Goal: Task Accomplishment & Management: Manage account settings

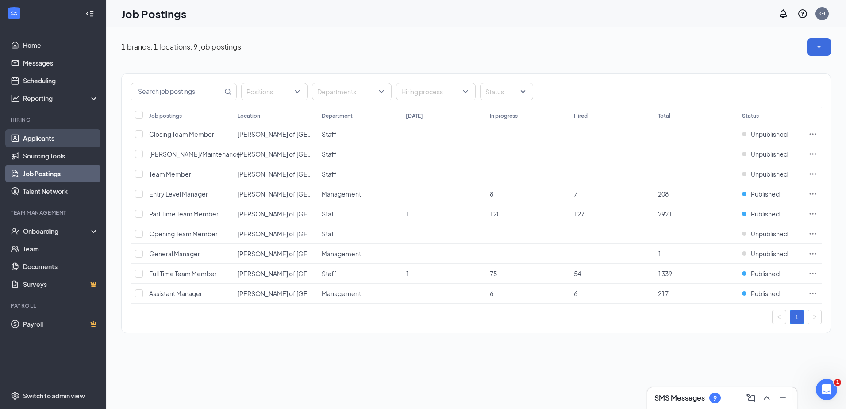
click at [49, 138] on link "Applicants" at bounding box center [61, 138] width 76 height 18
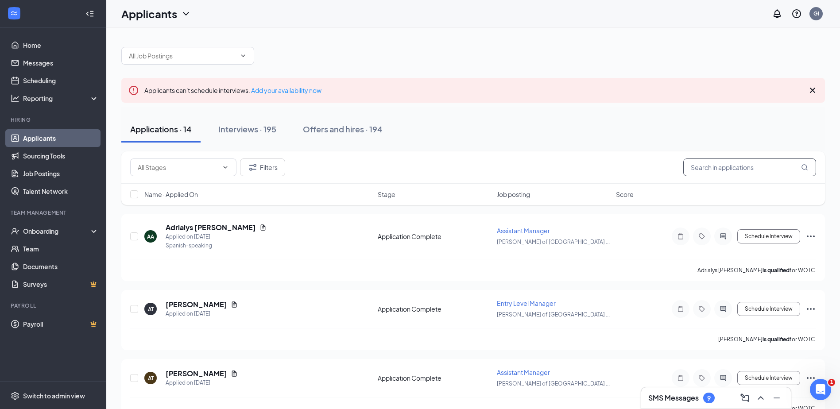
click at [724, 174] on input "text" at bounding box center [749, 167] width 133 height 18
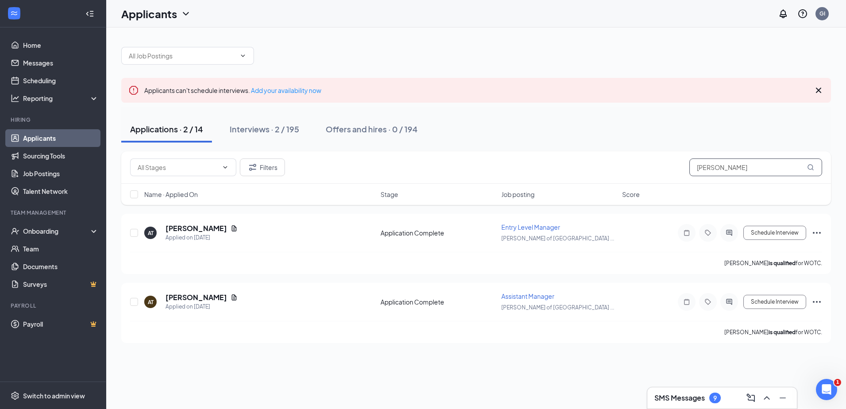
type input "[PERSON_NAME]"
click at [770, 234] on button "Schedule Interview" at bounding box center [775, 233] width 63 height 14
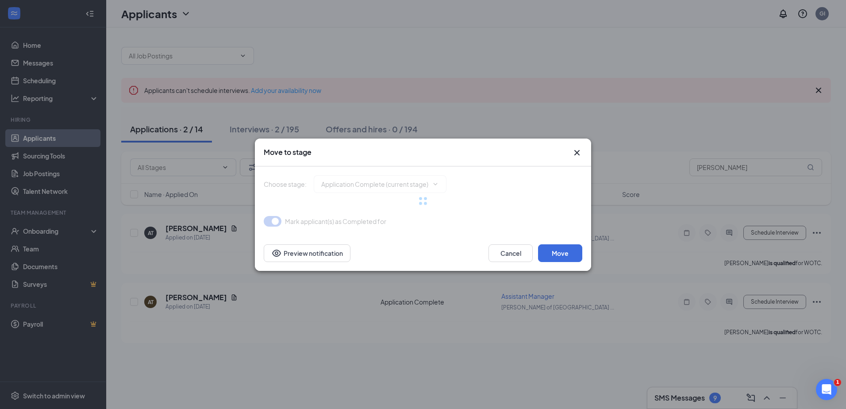
type input "Onsite Interview (next stage)"
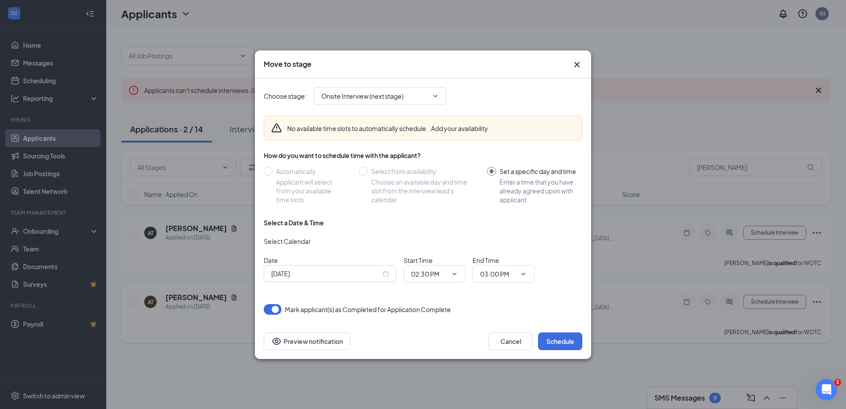
drag, startPoint x: 280, startPoint y: 389, endPoint x: 252, endPoint y: 312, distance: 82.1
click at [252, 312] on div "Move to stage Choose stage : Onsite Interview (next stage) No available time sl…" at bounding box center [423, 204] width 846 height 409
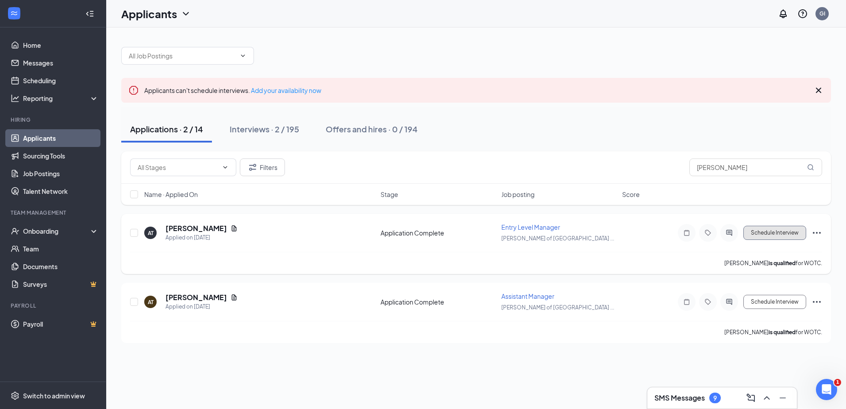
click at [770, 235] on button "Schedule Interview" at bounding box center [775, 233] width 63 height 14
type input "Onsite Interview (next stage)"
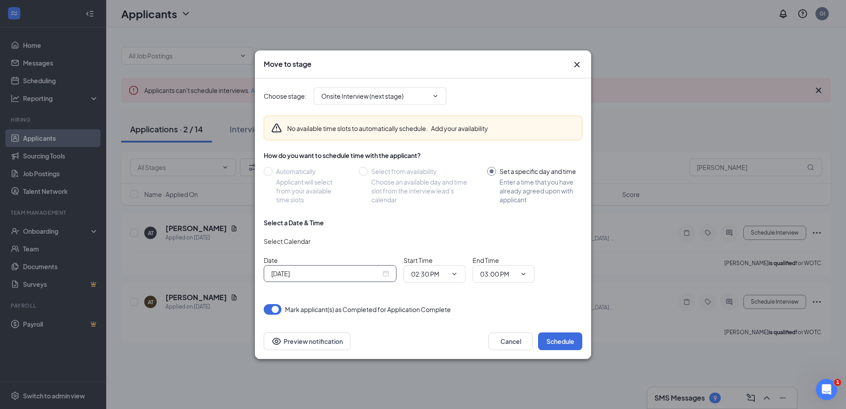
click at [393, 274] on div "[DATE]" at bounding box center [330, 273] width 133 height 17
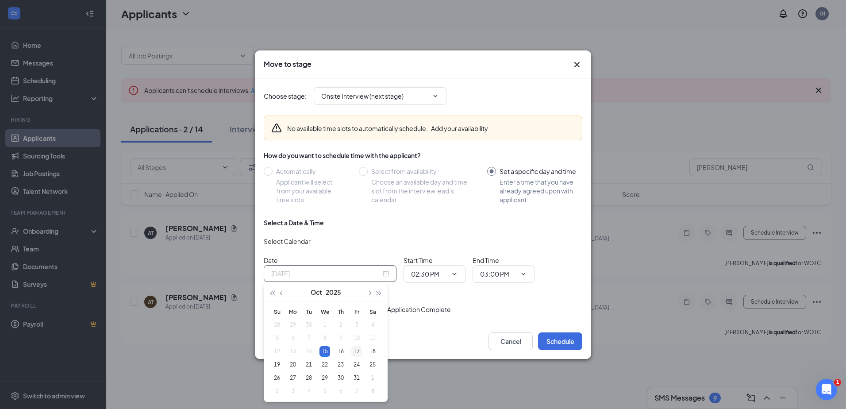
type input "[DATE]"
click at [361, 351] on div "17" at bounding box center [356, 351] width 11 height 11
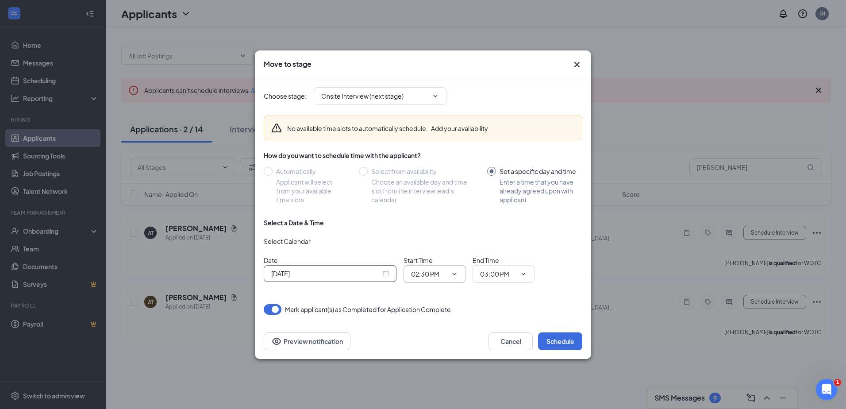
click at [459, 279] on span "02:30 PM" at bounding box center [435, 274] width 62 height 18
click at [455, 274] on icon "ChevronDown" at bounding box center [455, 274] width 4 height 2
click at [438, 174] on div "03:00 PM" at bounding box center [431, 171] width 26 height 10
type input "03:00 PM"
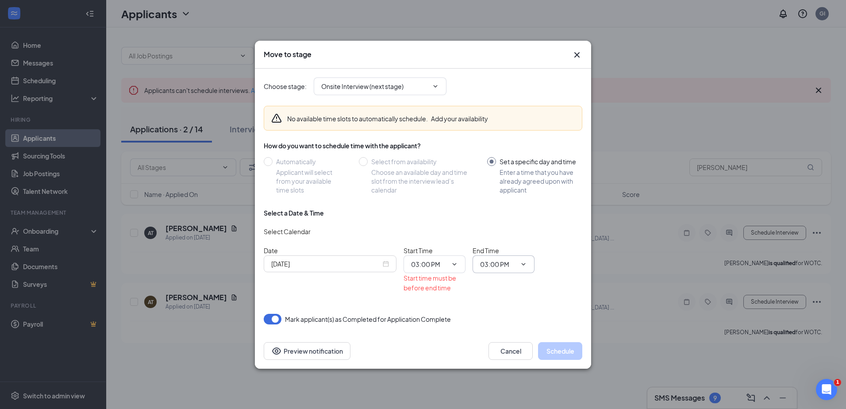
click at [528, 269] on span "03:00 PM" at bounding box center [504, 264] width 62 height 18
click at [526, 258] on span "03:00 PM" at bounding box center [504, 264] width 62 height 18
click at [511, 262] on input "03:00 PM" at bounding box center [498, 264] width 36 height 10
click at [504, 205] on div "03:30 PM" at bounding box center [500, 202] width 26 height 10
type input "03:30 PM"
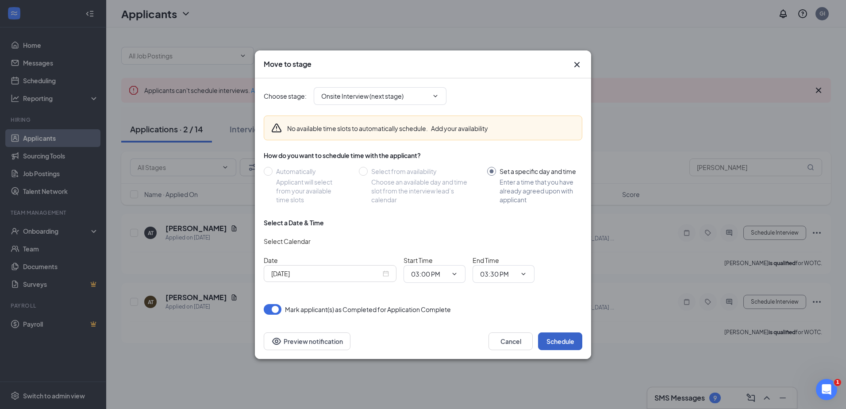
click at [566, 335] on button "Schedule" at bounding box center [560, 341] width 44 height 18
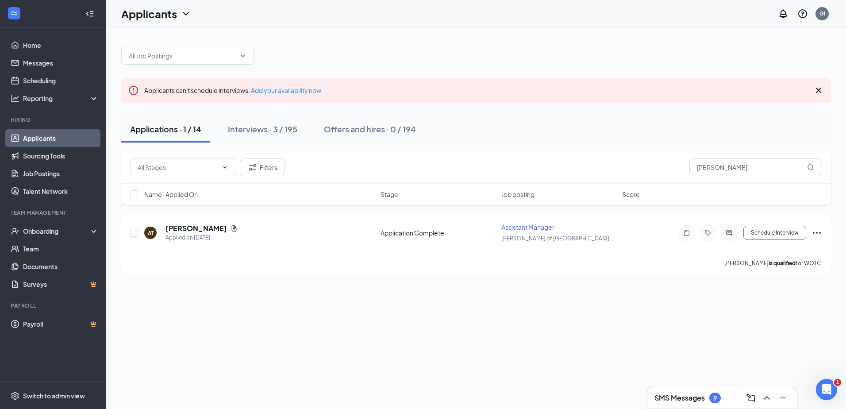
click at [817, 90] on icon "Cross" at bounding box center [819, 90] width 11 height 11
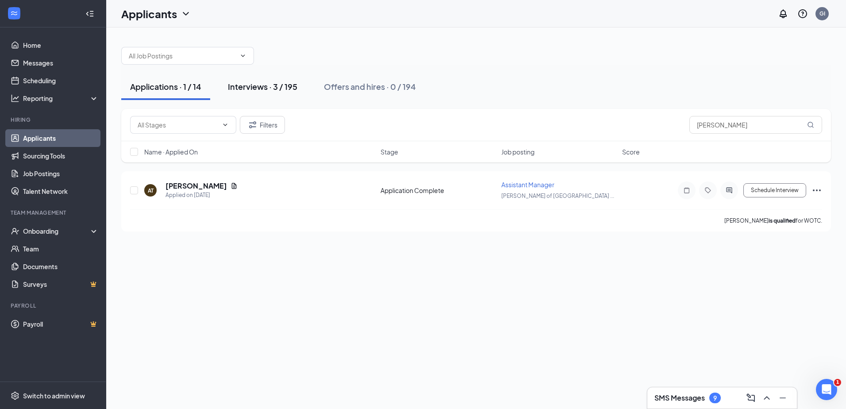
click at [272, 86] on div "Interviews · 3 / 195" at bounding box center [262, 86] width 69 height 11
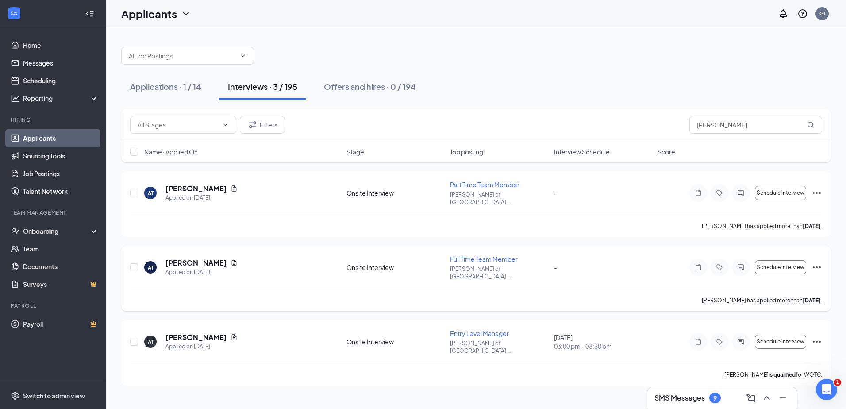
click at [812, 262] on icon "Ellipses" at bounding box center [817, 267] width 11 height 11
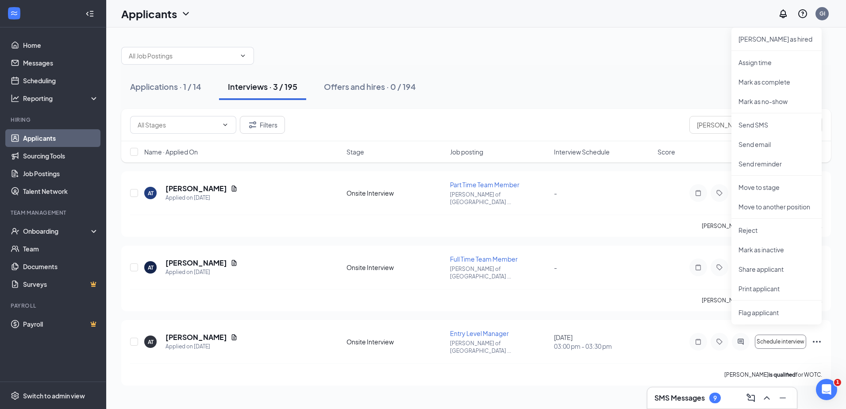
click at [495, 41] on div at bounding box center [476, 51] width 710 height 27
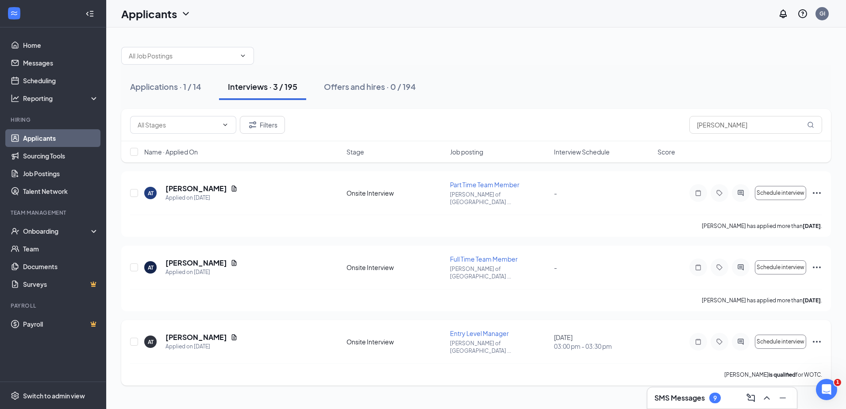
click at [813, 336] on icon "Ellipses" at bounding box center [817, 341] width 11 height 11
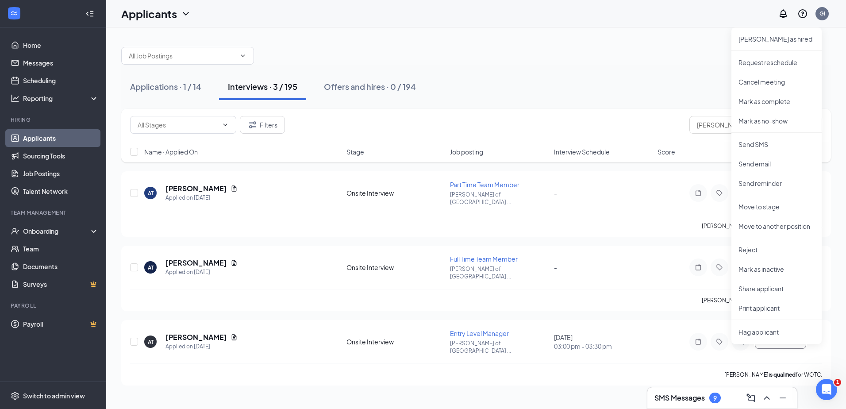
click at [625, 101] on div "Applications · 1 / 14 Interviews · 3 / 195 Offers and hires · 0 / 194" at bounding box center [476, 87] width 710 height 44
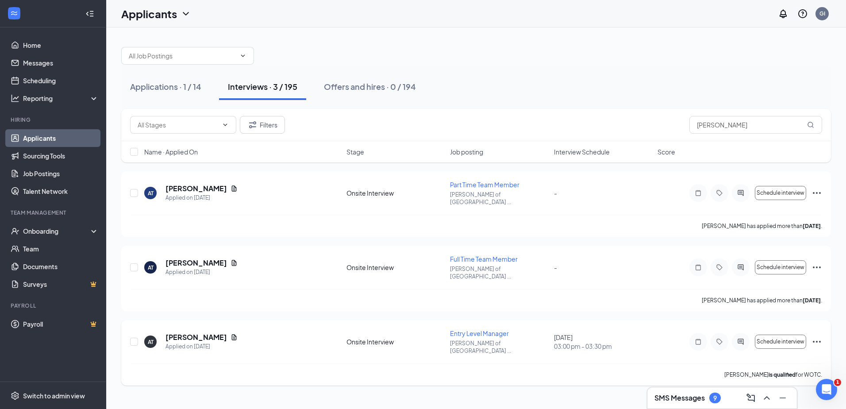
click at [819, 336] on icon "Ellipses" at bounding box center [817, 341] width 11 height 11
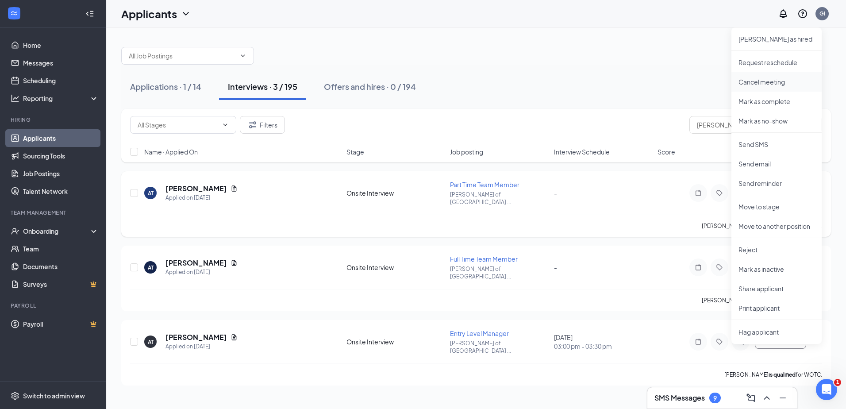
click at [768, 82] on p "Cancel meeting" at bounding box center [777, 81] width 76 height 9
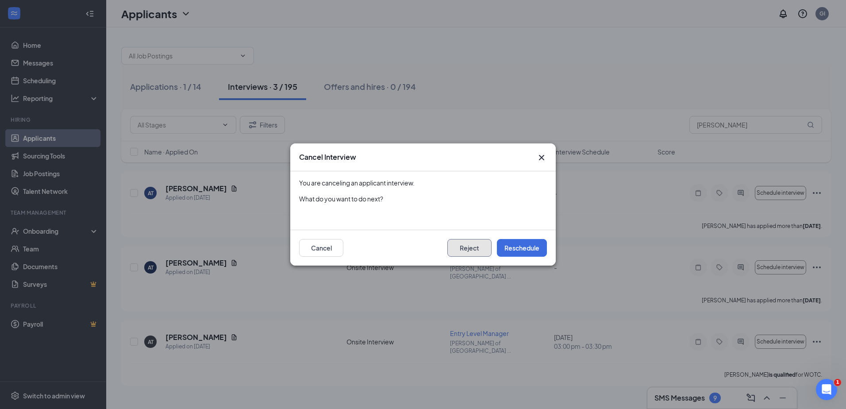
click at [479, 246] on button "Reject" at bounding box center [470, 248] width 44 height 18
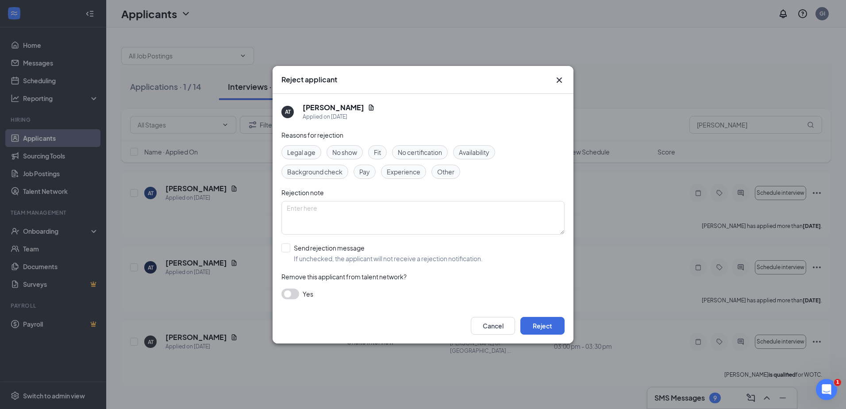
click at [377, 149] on span "Fit" at bounding box center [377, 152] width 7 height 10
click at [407, 171] on span "Experience" at bounding box center [404, 172] width 34 height 10
click at [533, 326] on button "Reject" at bounding box center [543, 326] width 44 height 18
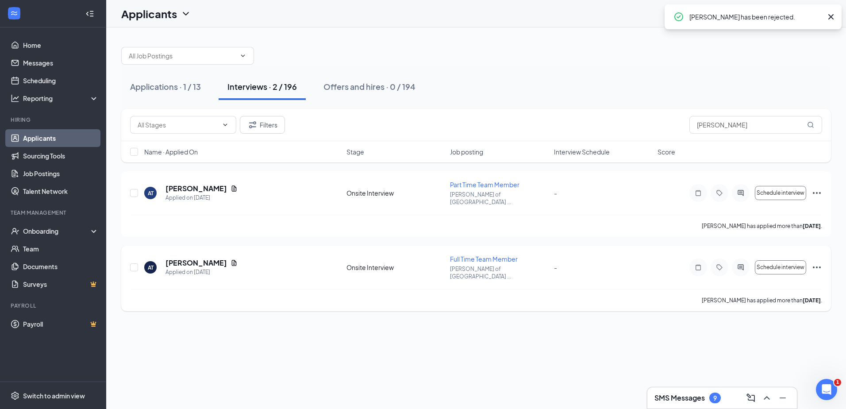
click at [815, 262] on icon "Ellipses" at bounding box center [817, 267] width 11 height 11
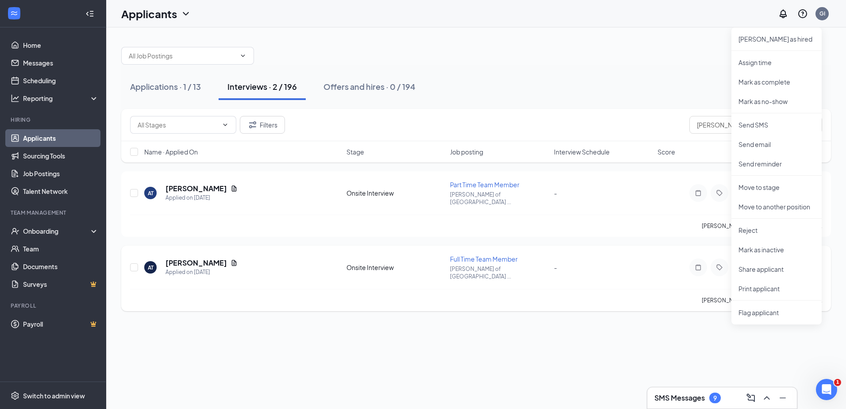
click at [641, 268] on div "AT [PERSON_NAME] Applied on [DATE] Onsite Interview Full Time Team Member [PERS…" at bounding box center [476, 272] width 692 height 35
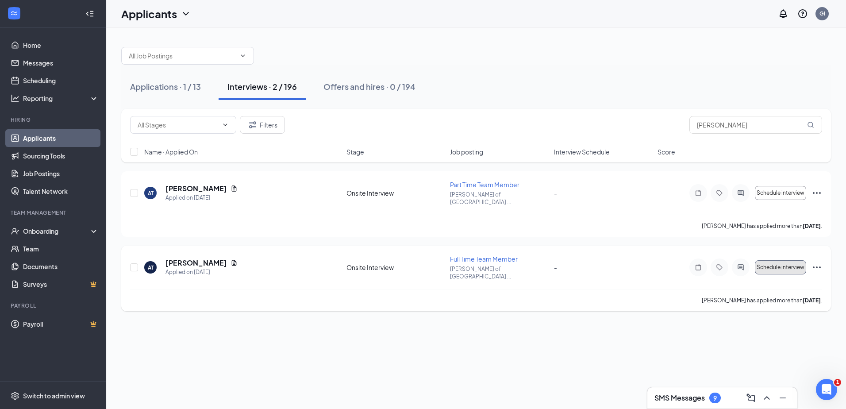
click at [786, 264] on span "Schedule interview" at bounding box center [781, 267] width 48 height 6
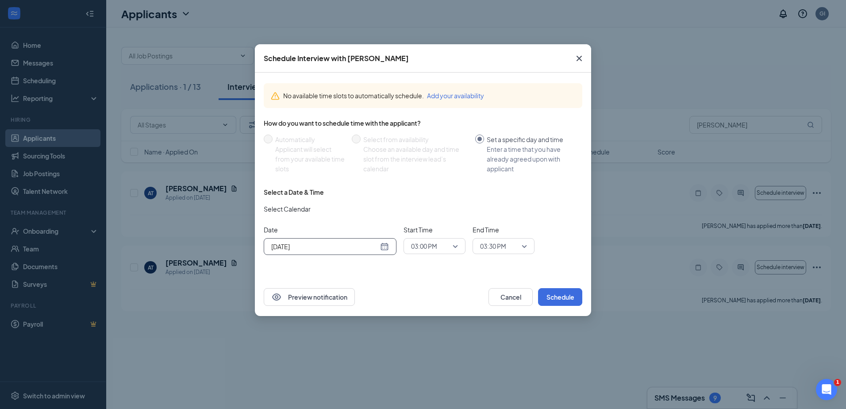
click at [389, 242] on div "[DATE]" at bounding box center [330, 247] width 118 height 10
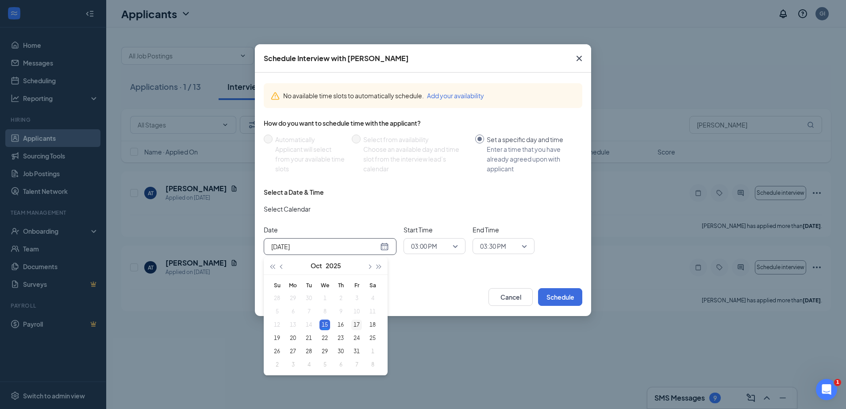
type input "[DATE]"
drag, startPoint x: 354, startPoint y: 331, endPoint x: 357, endPoint y: 327, distance: 5.2
click at [357, 327] on td "17" at bounding box center [357, 324] width 16 height 13
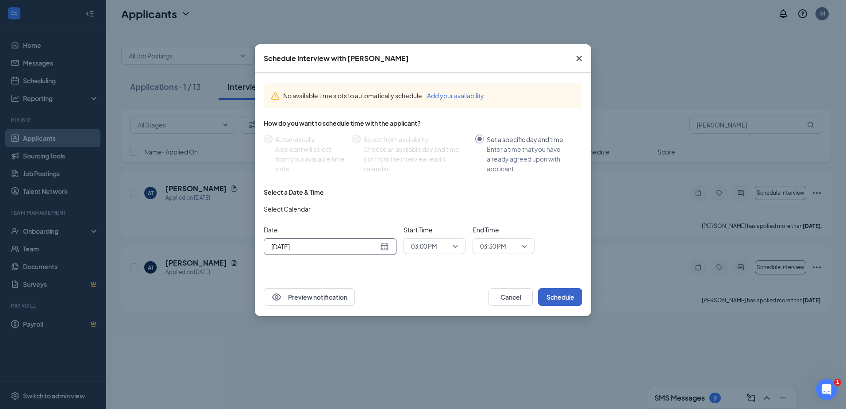
click at [573, 303] on button "Schedule" at bounding box center [560, 297] width 44 height 18
